Goal: Navigation & Orientation: Find specific page/section

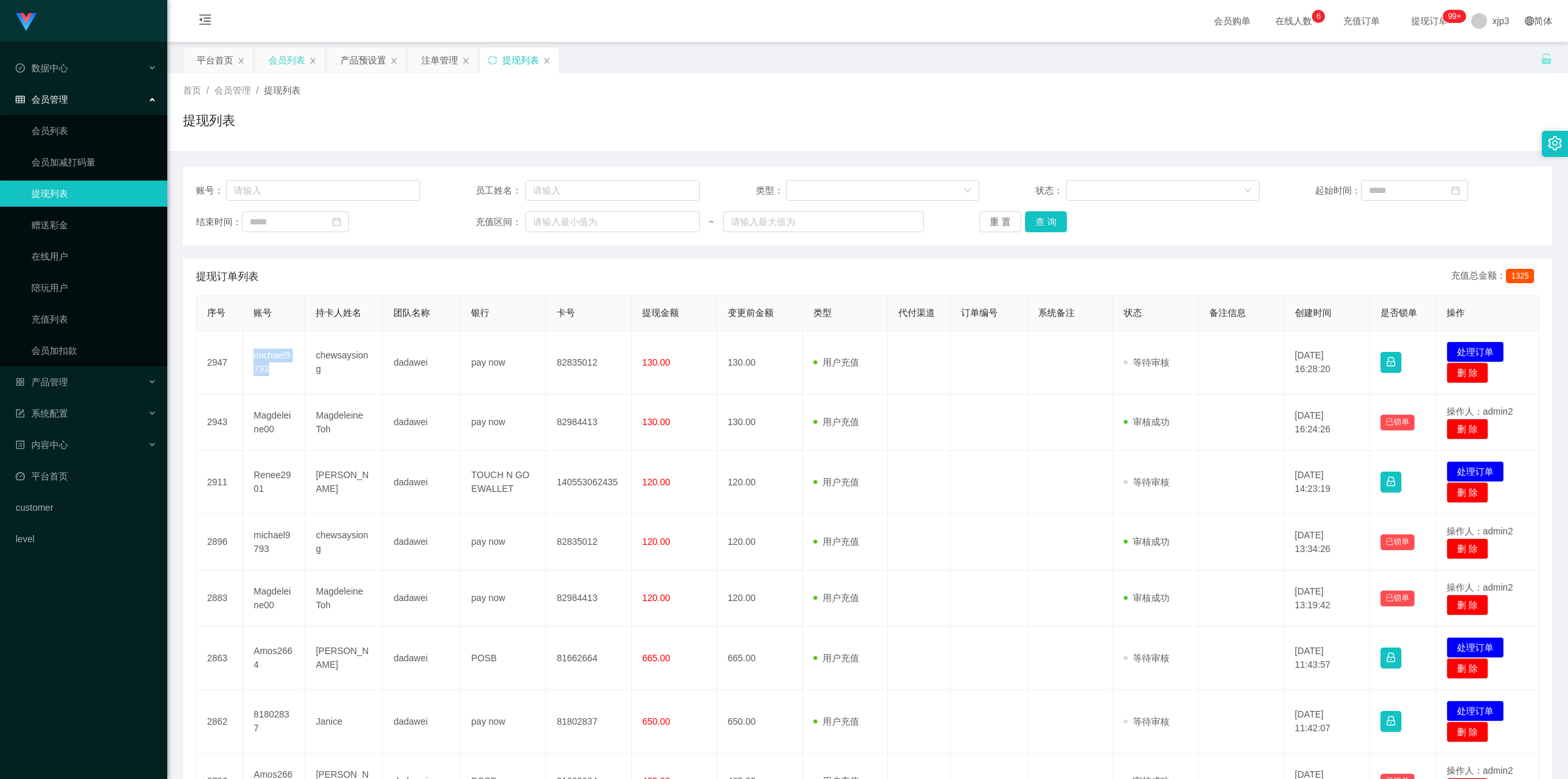
click at [271, 57] on div "会员列表" at bounding box center [286, 60] width 37 height 25
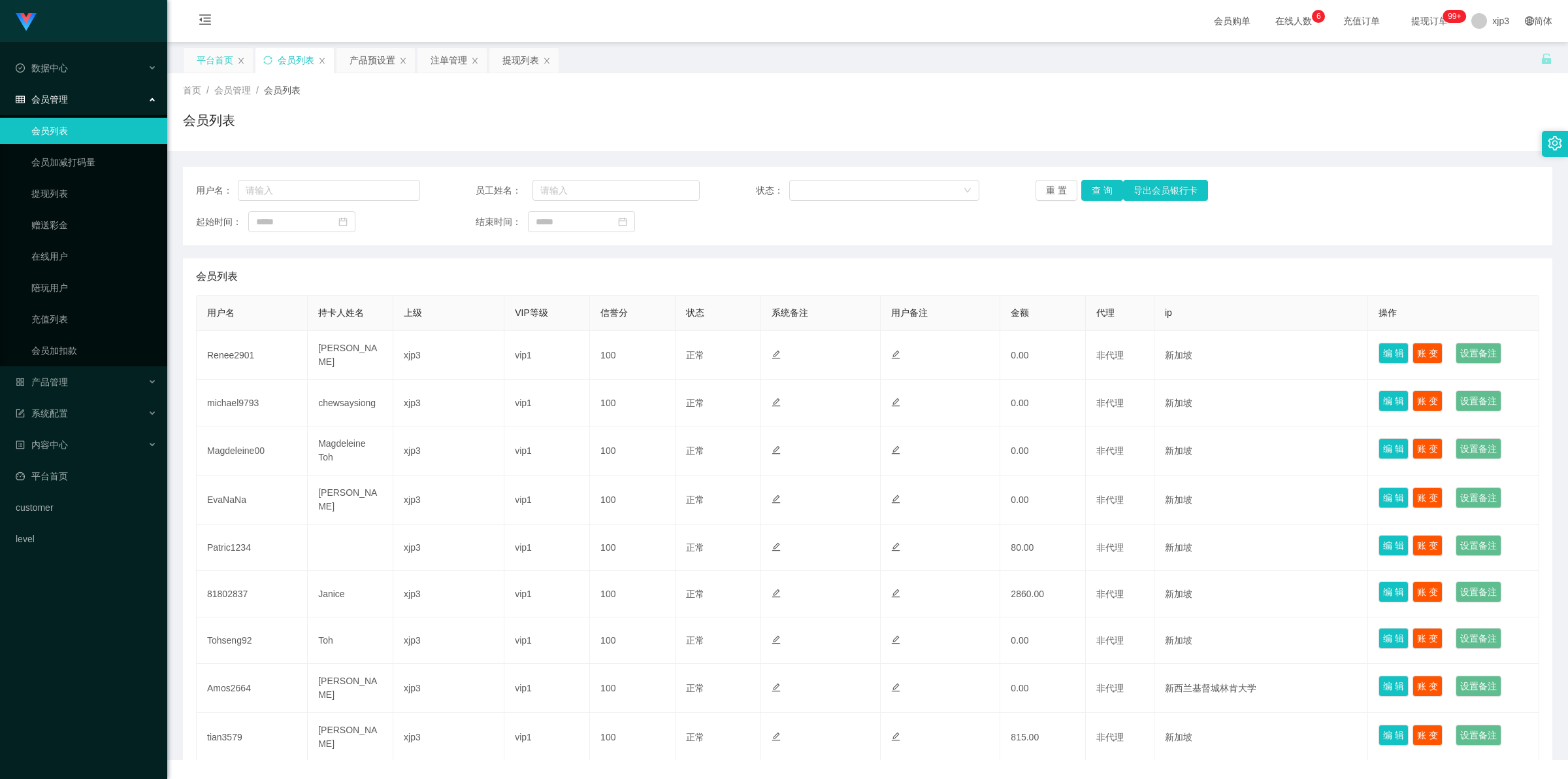
click at [221, 59] on div "平台首页" at bounding box center [215, 60] width 37 height 25
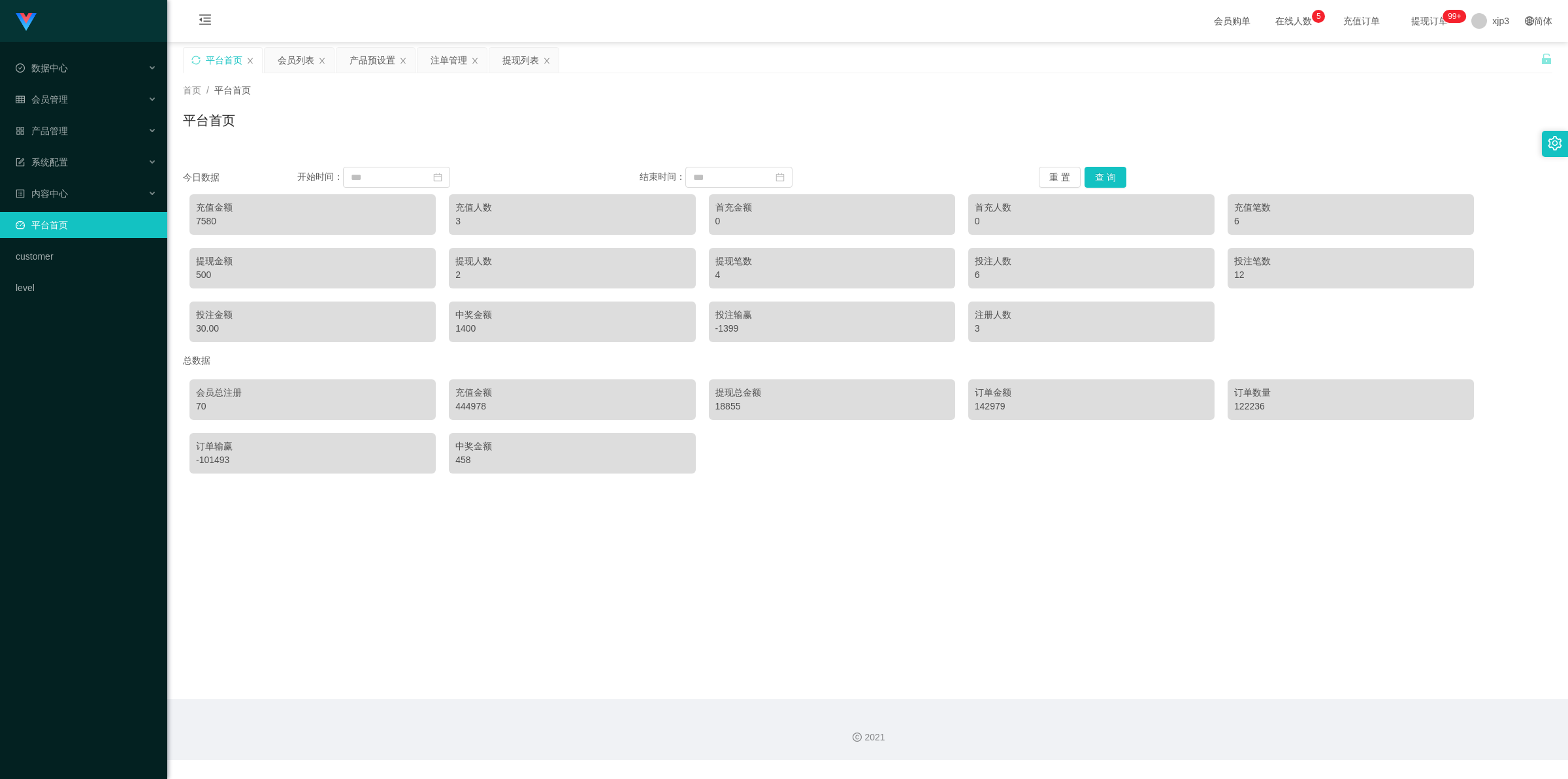
click at [240, 216] on div "7580" at bounding box center [312, 222] width 234 height 14
click at [216, 223] on div "7580" at bounding box center [312, 222] width 234 height 14
click at [198, 219] on div "7580" at bounding box center [312, 222] width 234 height 14
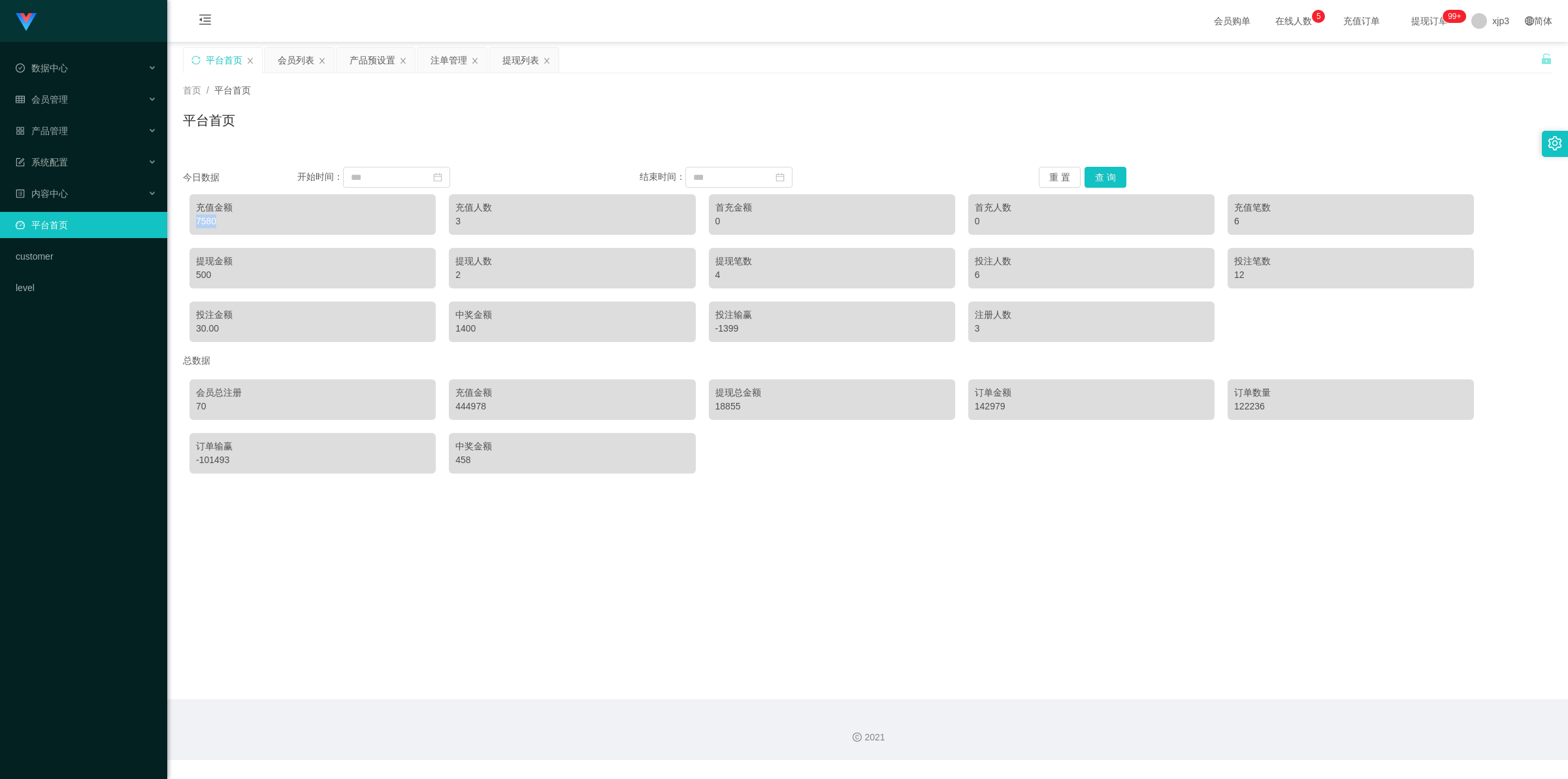
copy div "7580"
